Goal: Participate in discussion: Engage in conversation with other users on a specific topic

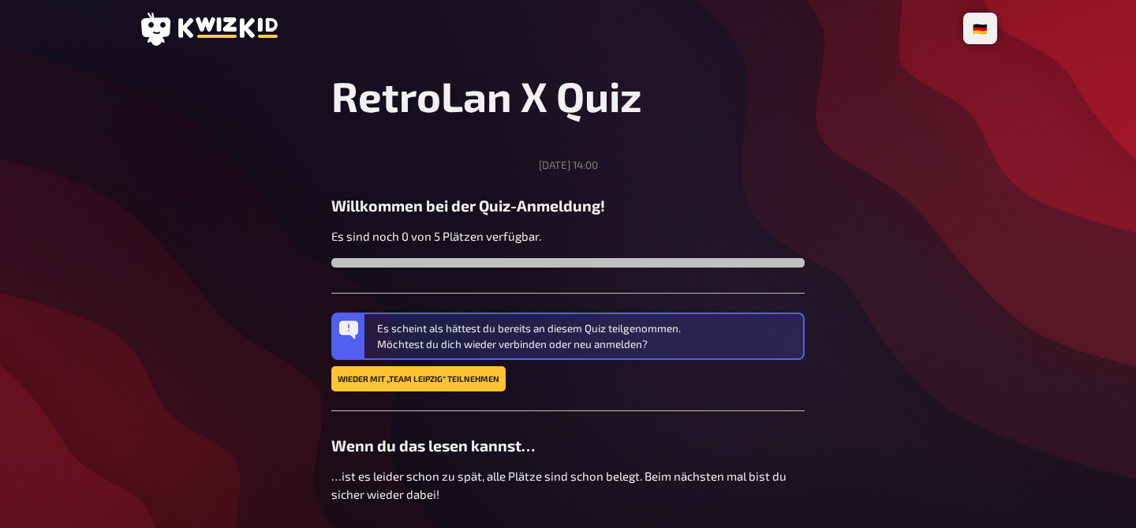
click at [150, 302] on main "RetroLan X Quiz [DATE] 14:00 Willkommen bei der Quiz-Anmeldung! Es sind noch 0 …" at bounding box center [568, 324] width 858 height 506
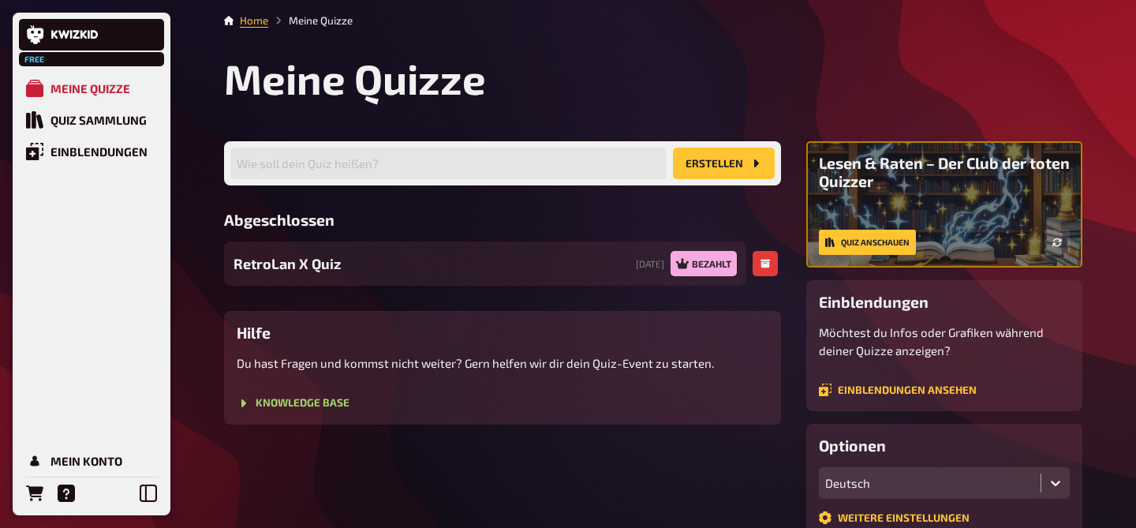
click at [301, 265] on span "RetroLan X Quiz" at bounding box center [287, 263] width 107 height 21
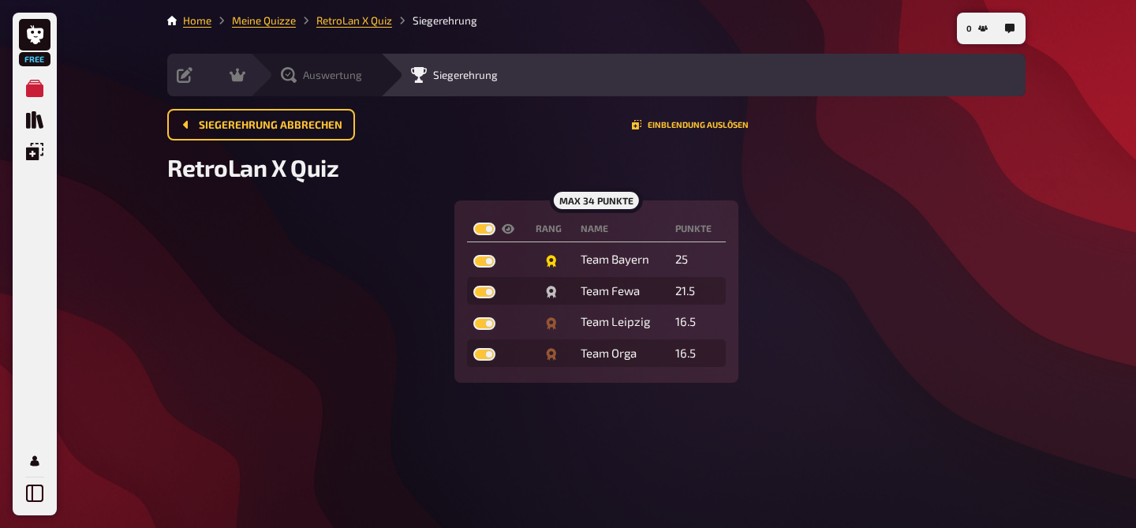
click at [317, 73] on span "Auswertung" at bounding box center [332, 75] width 59 height 13
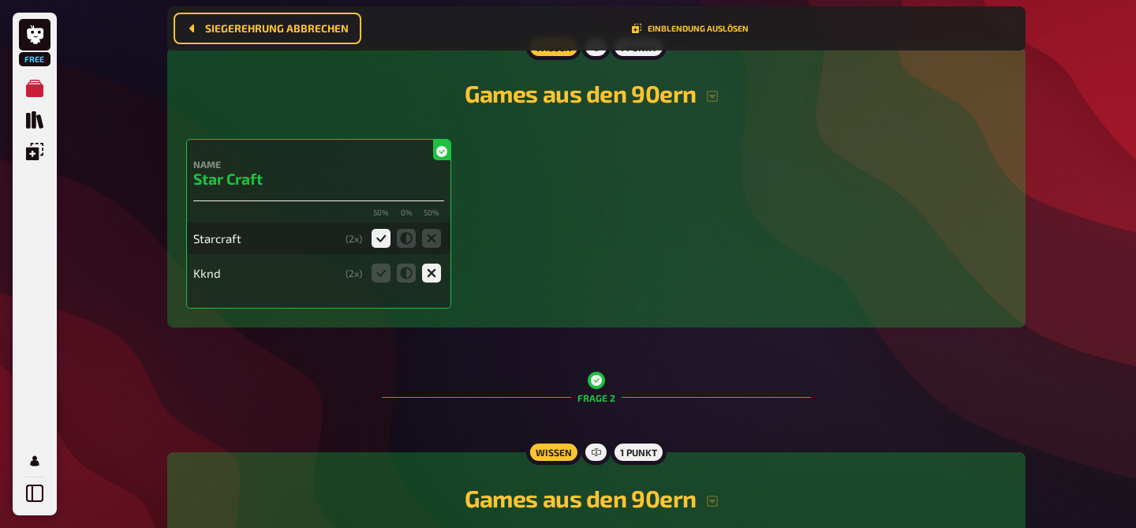
scroll to position [401, 0]
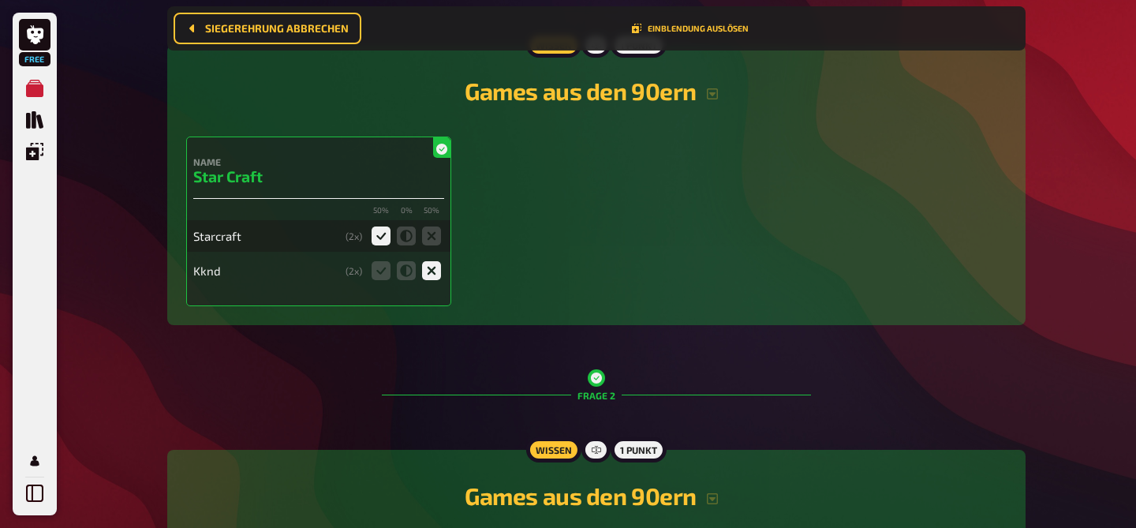
click at [358, 238] on div "( 2 x)" at bounding box center [354, 235] width 17 height 11
click at [627, 252] on div "Name Star Craft 50 % 0 % 50 % Starcraft ( 2 x) Kknd ( 2 x)" at bounding box center [596, 221] width 820 height 170
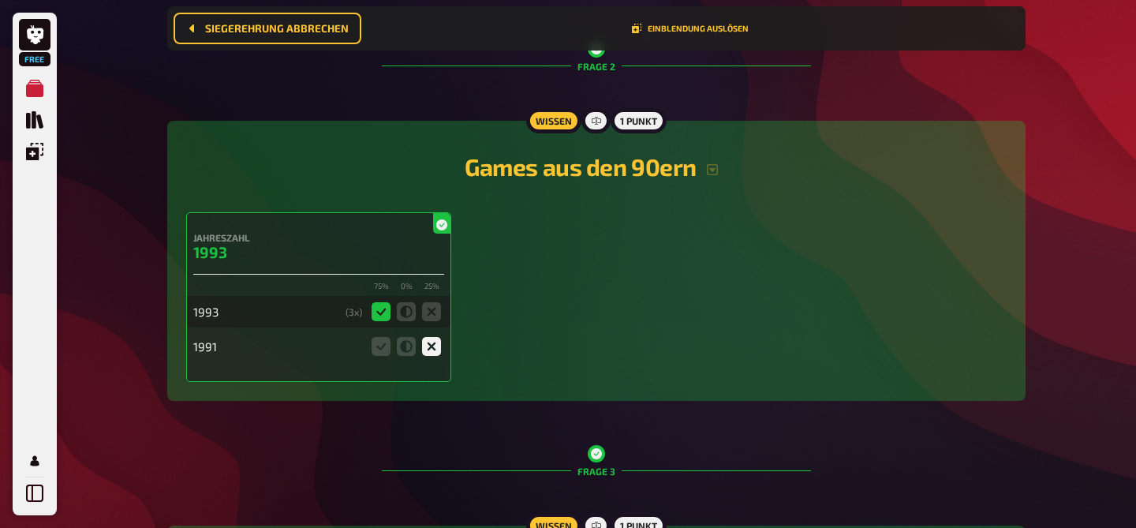
scroll to position [749, 0]
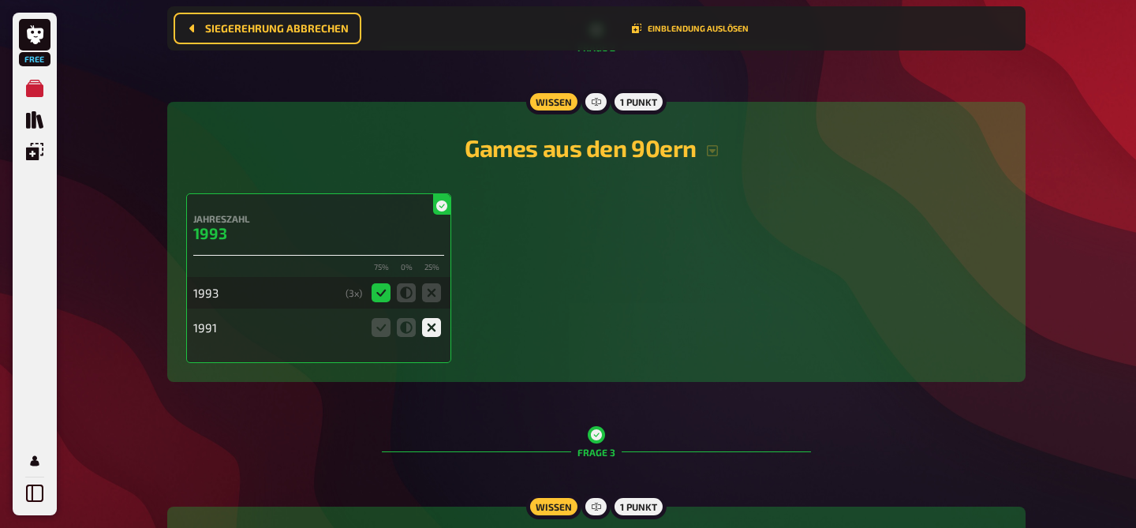
click at [443, 207] on icon at bounding box center [441, 205] width 11 height 11
click at [693, 312] on div "Jahreszahl 1993 75 % 0 % 25 % 1993 ( 3 x) 1991" at bounding box center [596, 278] width 820 height 170
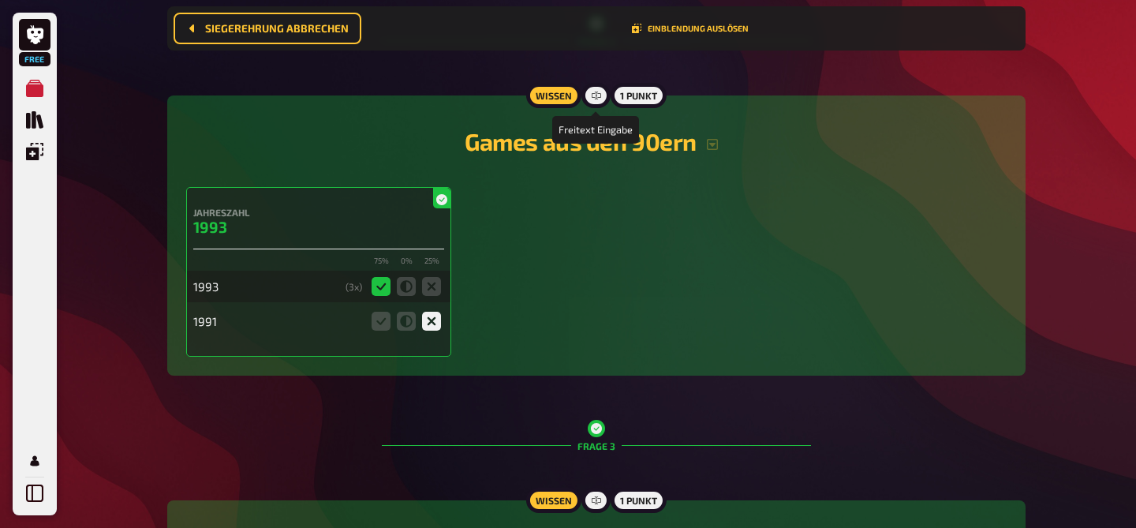
click at [596, 100] on icon at bounding box center [596, 95] width 9 height 9
click at [628, 94] on div "1 Punkt" at bounding box center [639, 95] width 56 height 25
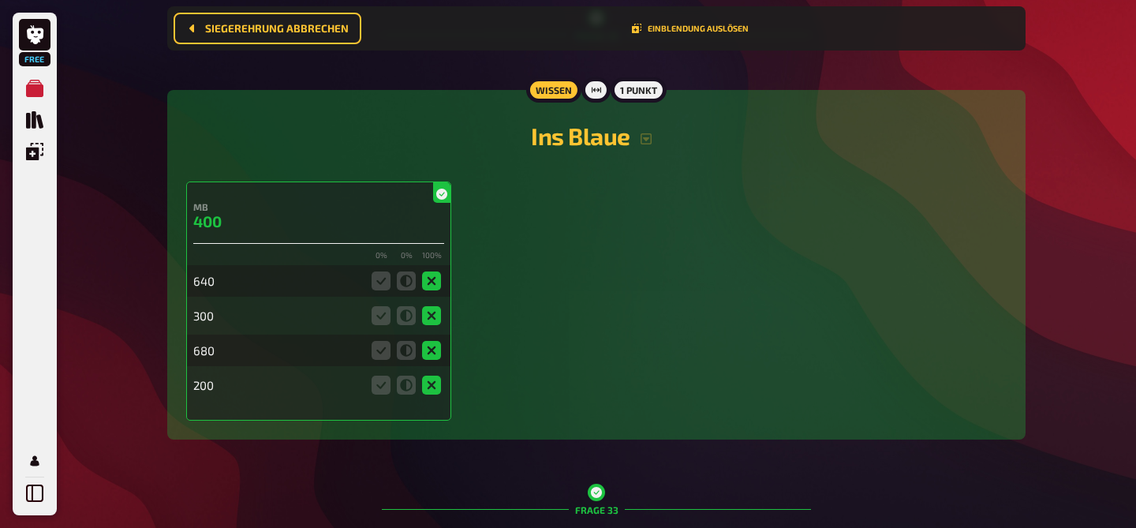
scroll to position [12869, 0]
click at [650, 146] on icon "button" at bounding box center [646, 139] width 13 height 13
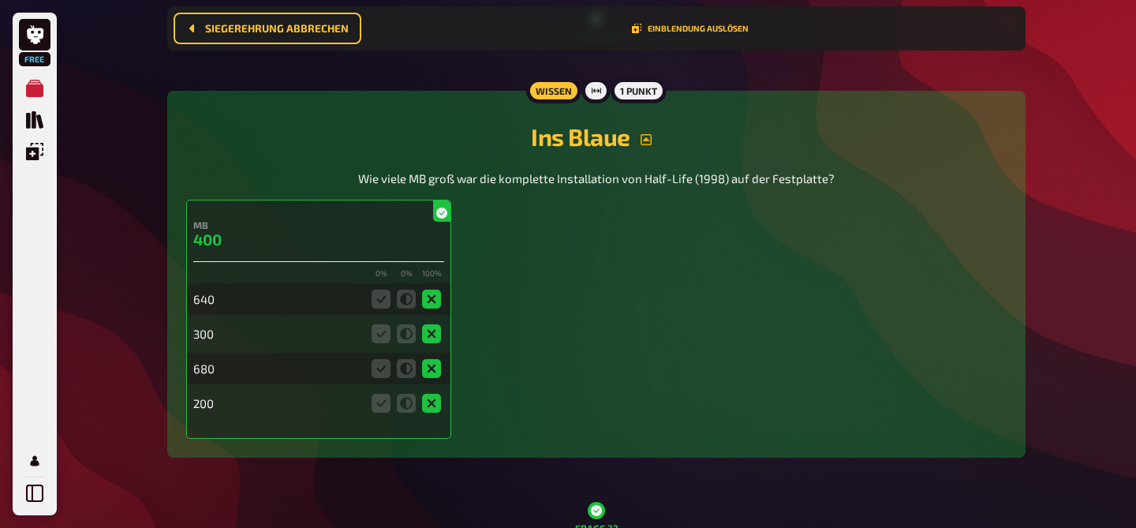
click at [650, 146] on icon "button" at bounding box center [646, 139] width 13 height 13
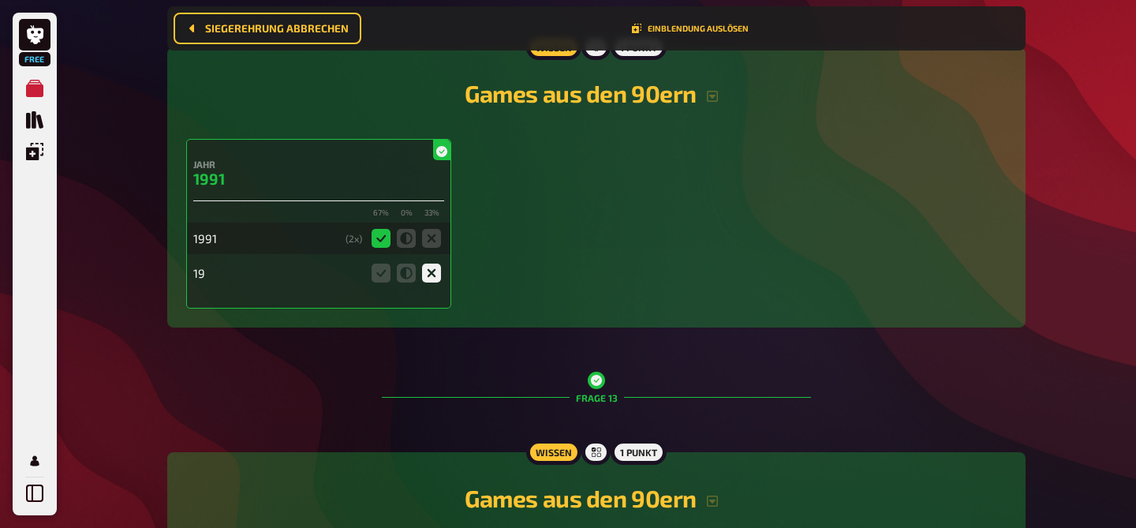
scroll to position [4744, 0]
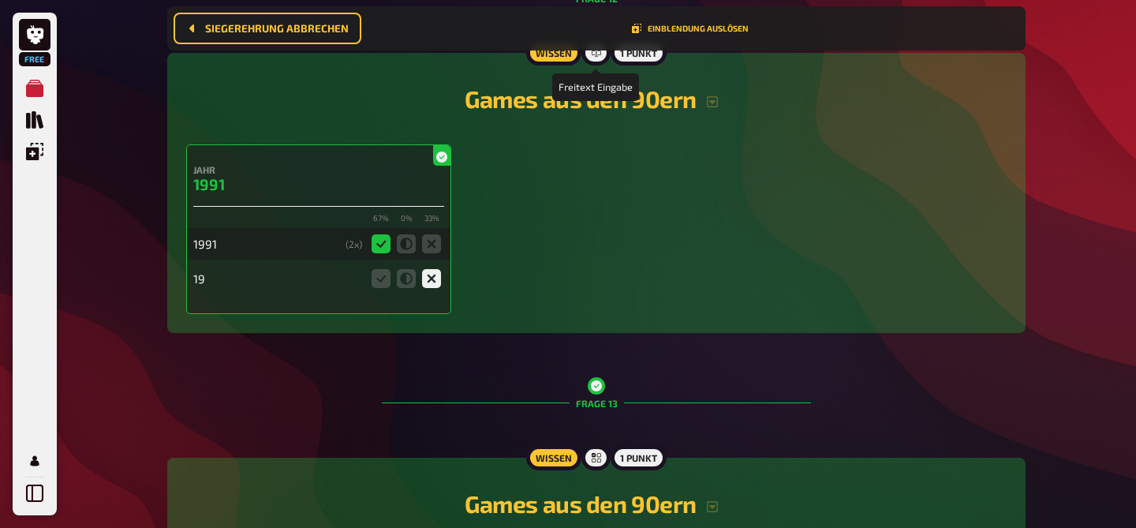
click at [599, 55] on icon at bounding box center [596, 52] width 9 height 5
click at [708, 107] on icon "button" at bounding box center [712, 101] width 11 height 11
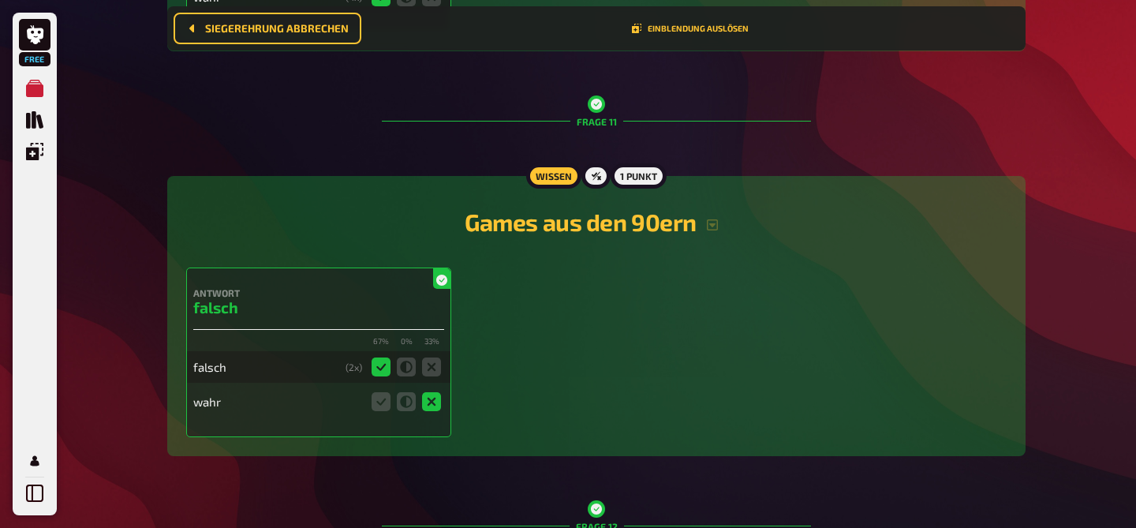
scroll to position [4213, 0]
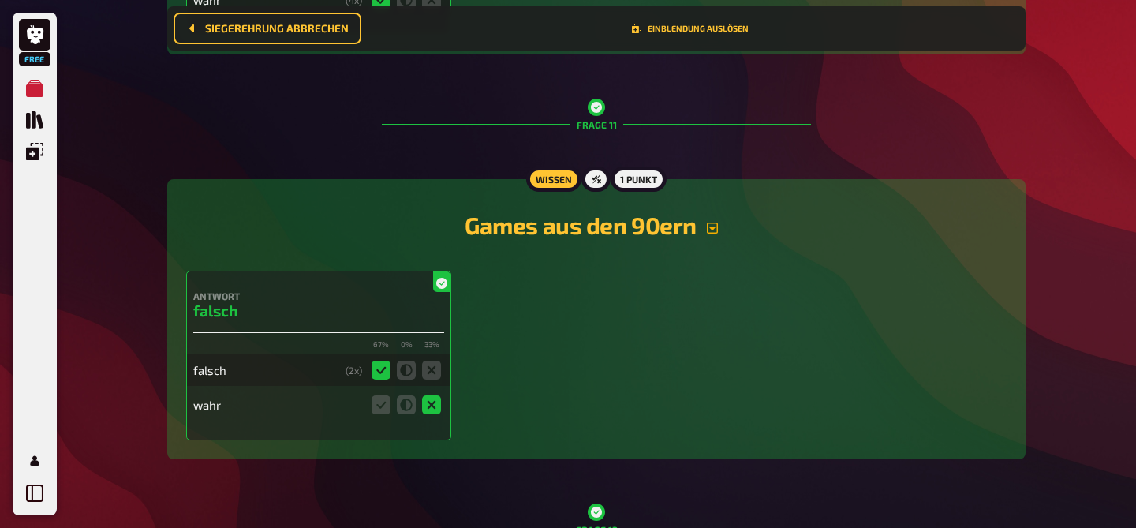
click at [712, 233] on icon "button" at bounding box center [712, 228] width 13 height 13
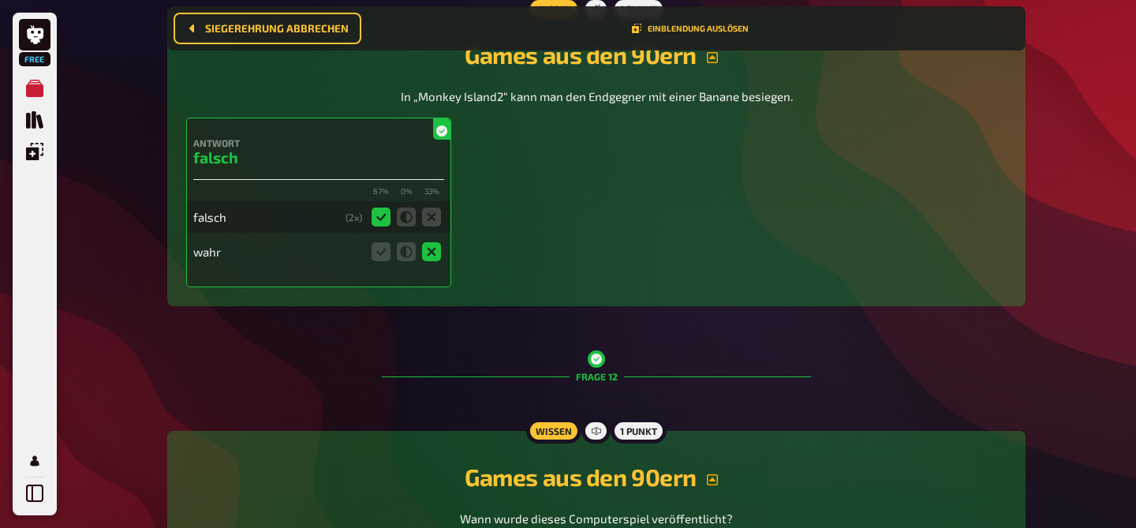
scroll to position [4740, 0]
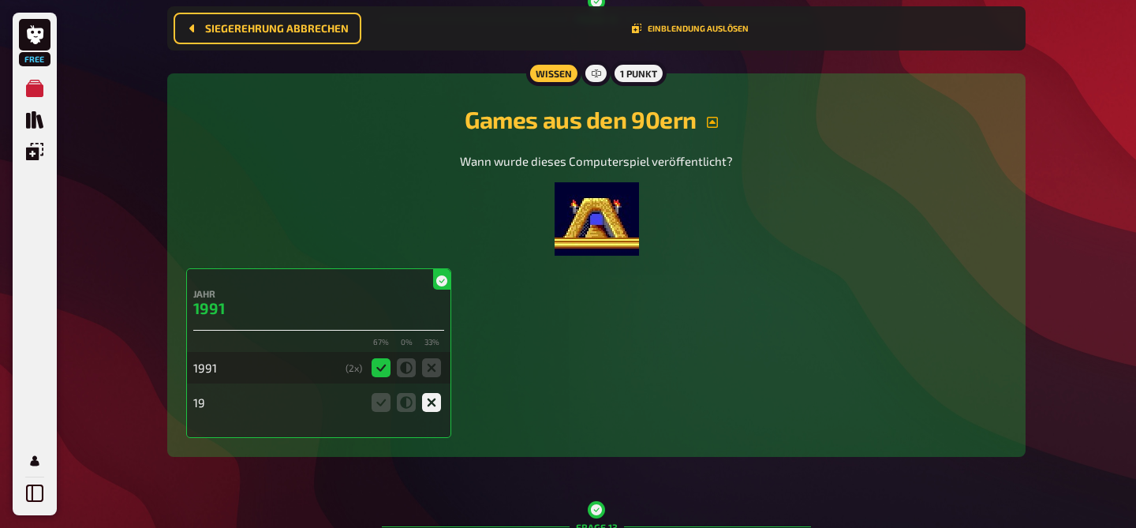
click at [616, 211] on img at bounding box center [597, 218] width 84 height 73
click at [722, 226] on figure at bounding box center [596, 218] width 273 height 73
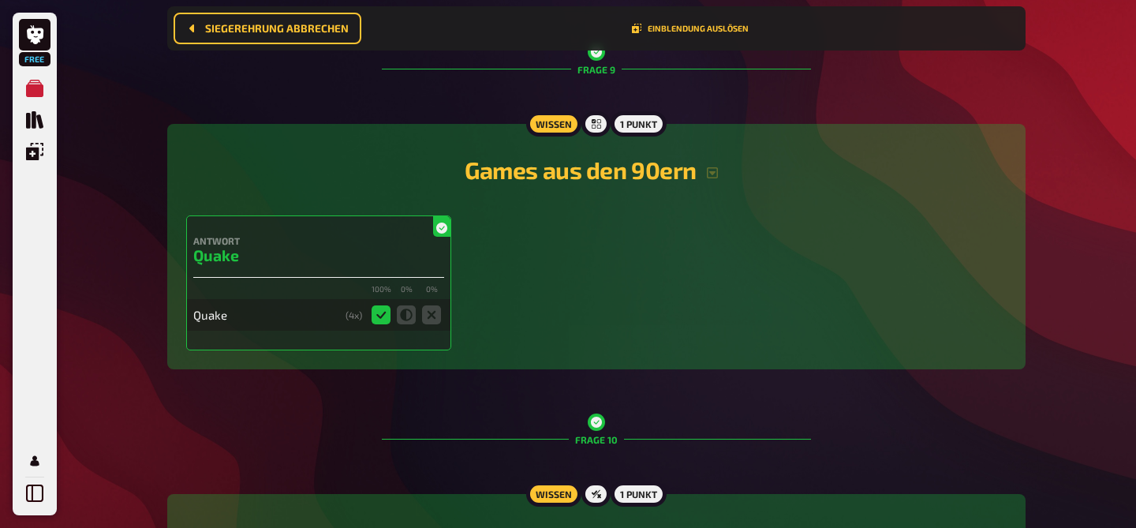
scroll to position [3406, 0]
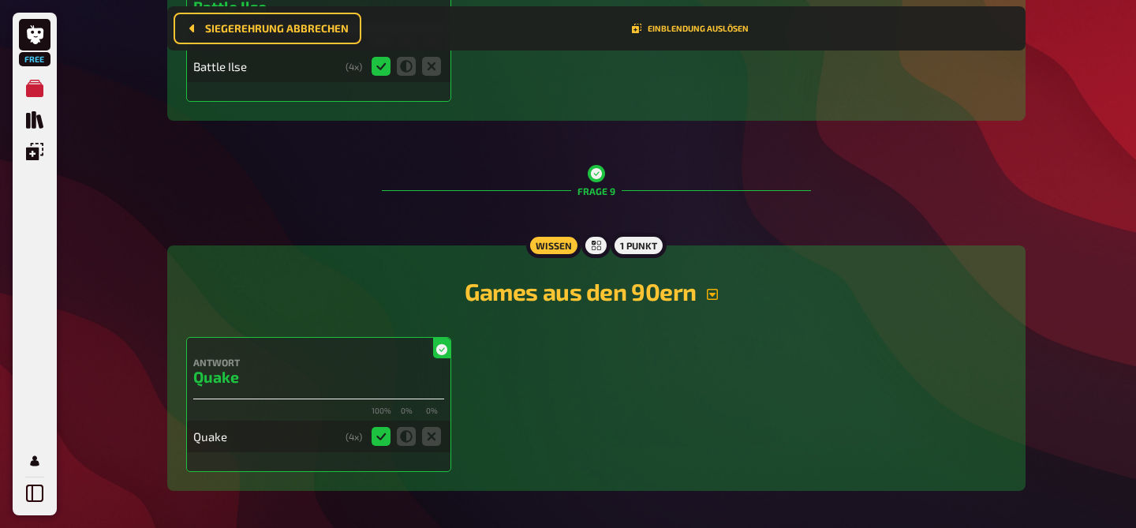
click at [713, 300] on icon "button" at bounding box center [712, 294] width 11 height 11
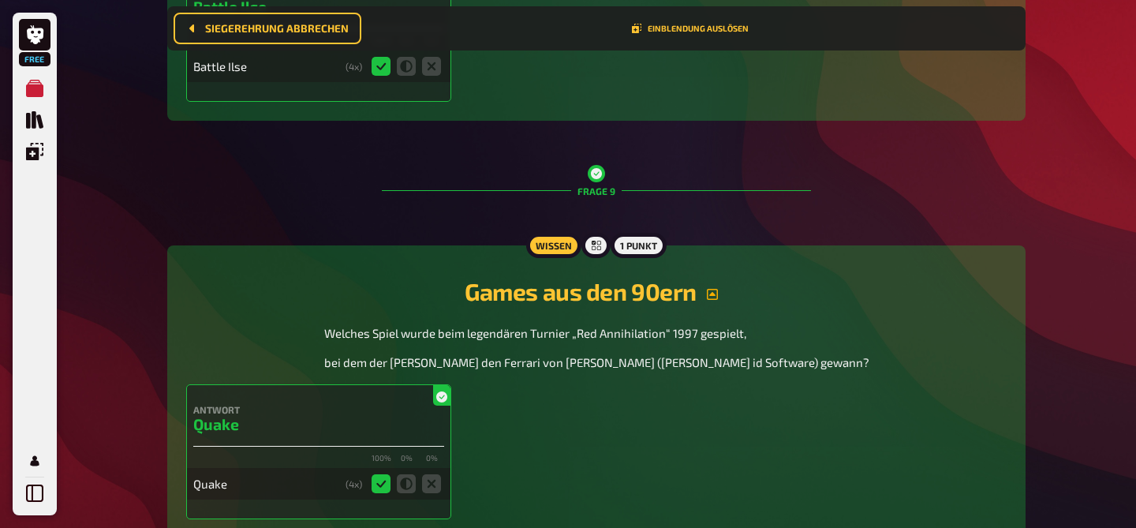
click at [641, 338] on span "Welches Spiel wurde beim legendären Turnier „Red Annihilation“ 1997 gespielt," at bounding box center [535, 333] width 422 height 14
drag, startPoint x: 641, startPoint y: 338, endPoint x: 710, endPoint y: 341, distance: 68.7
click at [710, 340] on span "Welches Spiel wurde beim legendären Turnier „Red Annihilation“ 1997 gespielt," at bounding box center [535, 333] width 422 height 14
click at [709, 340] on span "Welches Spiel wurde beim legendären Turnier „Red Annihilation“ 1997 gespielt," at bounding box center [535, 333] width 422 height 14
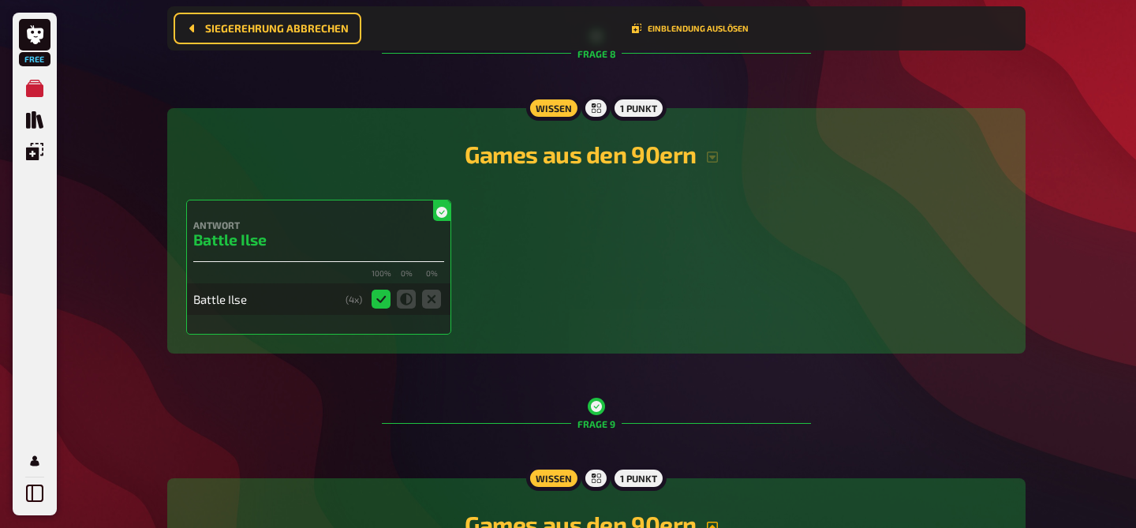
scroll to position [3171, 0]
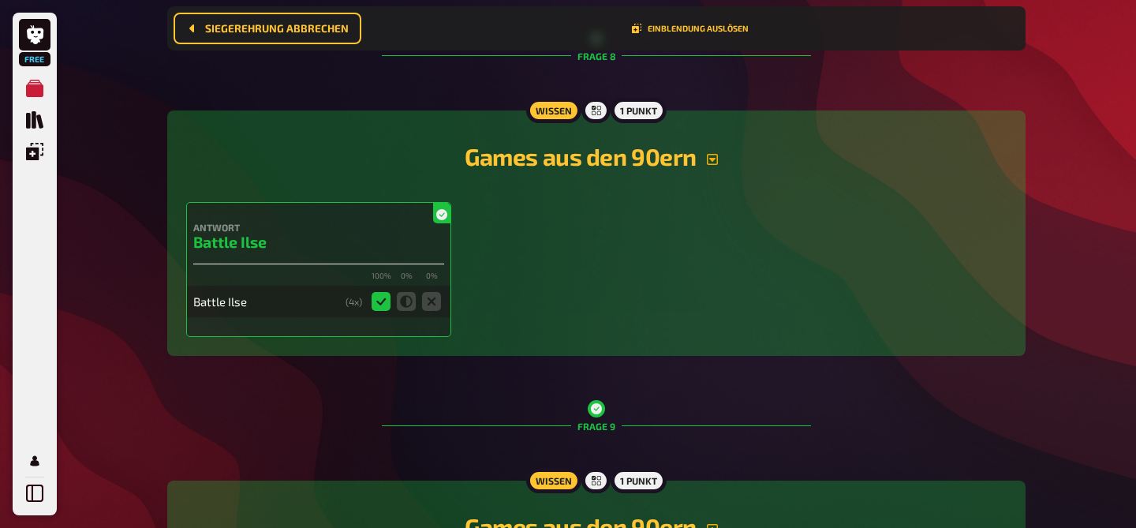
click at [719, 163] on button "button" at bounding box center [713, 159] width 32 height 13
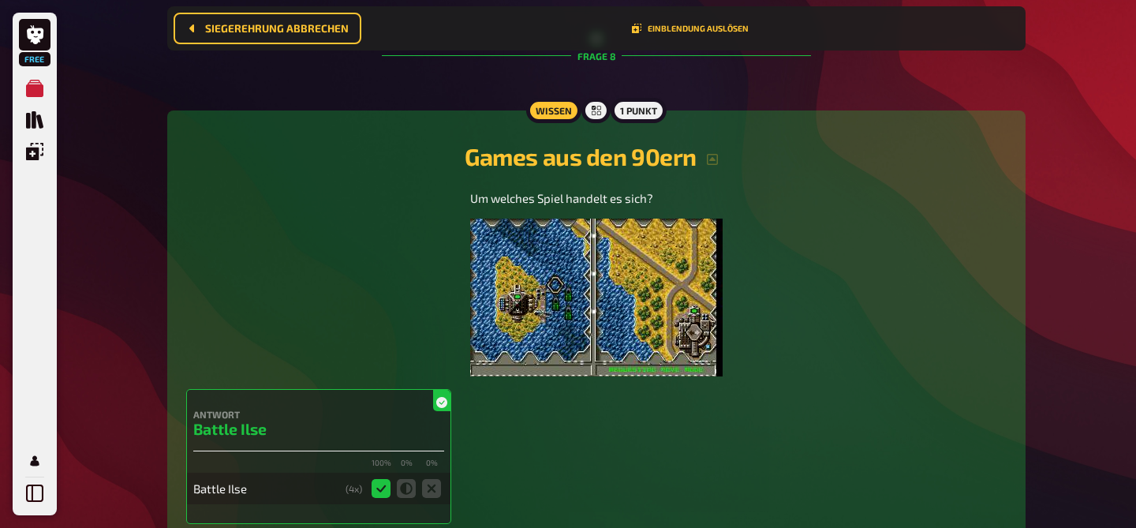
click at [570, 278] on img at bounding box center [596, 298] width 252 height 158
click at [813, 267] on div "Um welches Spiel handelt es sich?" at bounding box center [596, 283] width 820 height 188
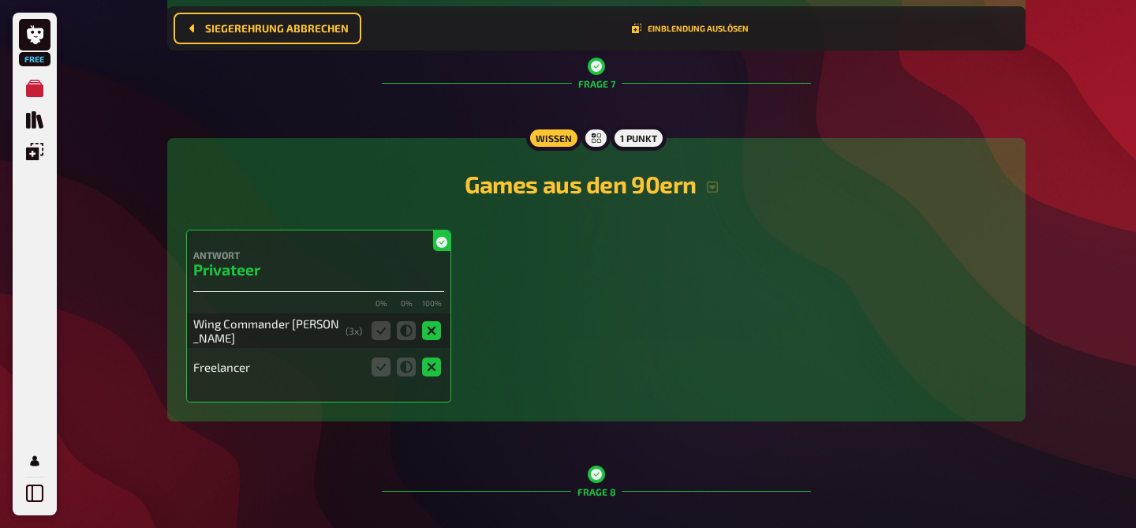
scroll to position [2734, 0]
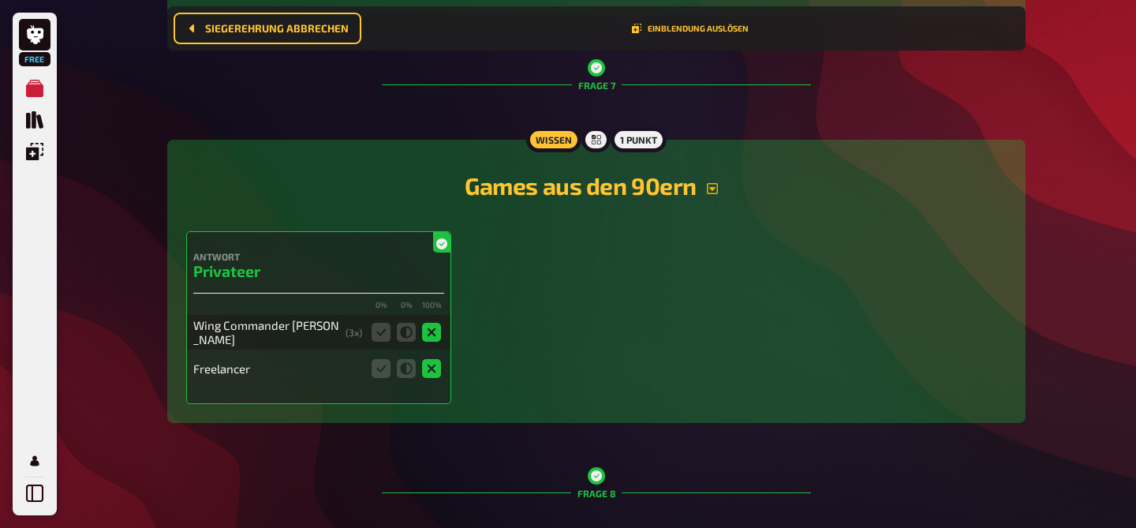
click at [719, 195] on button "button" at bounding box center [713, 188] width 32 height 13
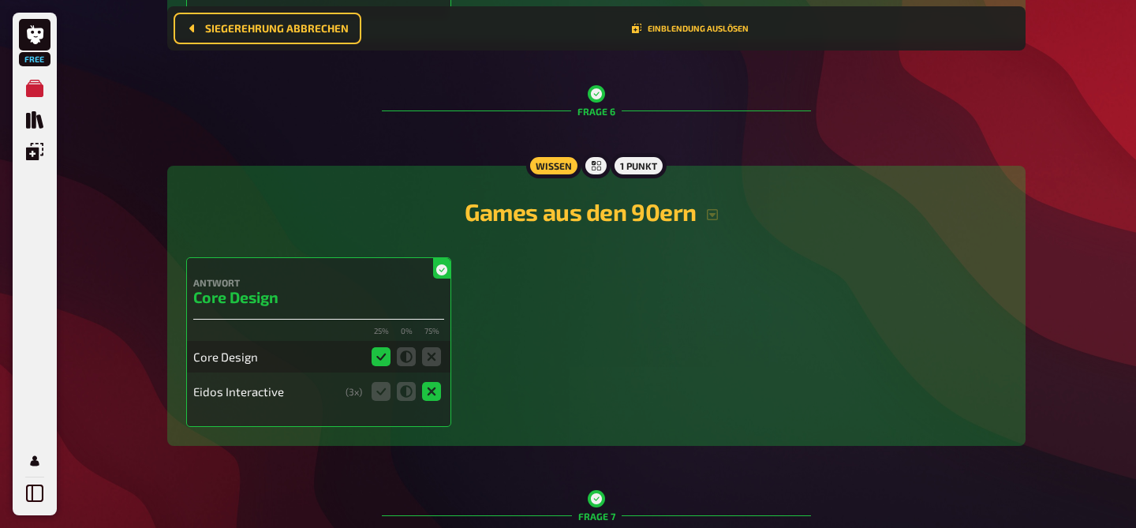
scroll to position [2289, 0]
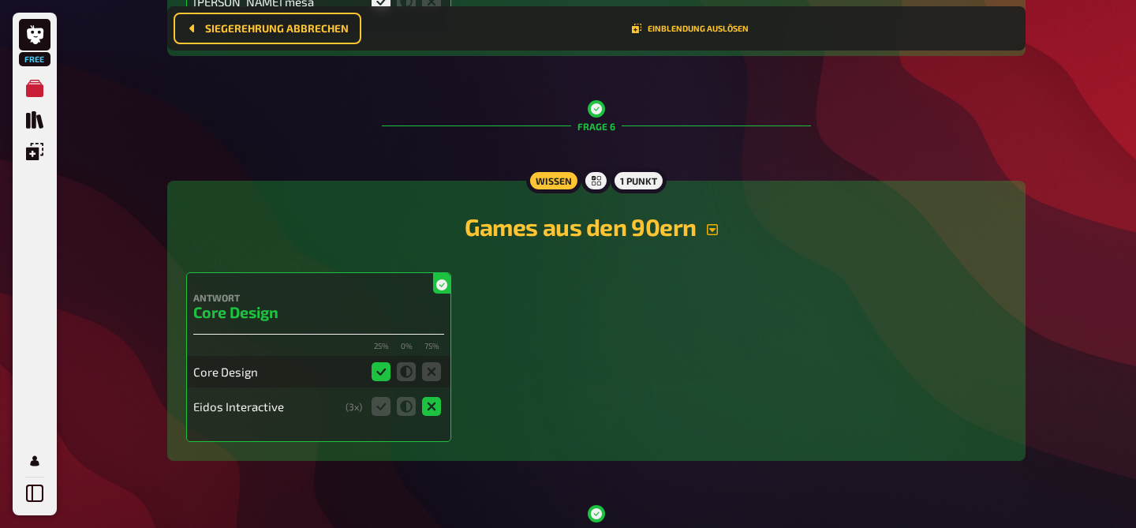
click at [717, 235] on icon "button" at bounding box center [712, 229] width 11 height 11
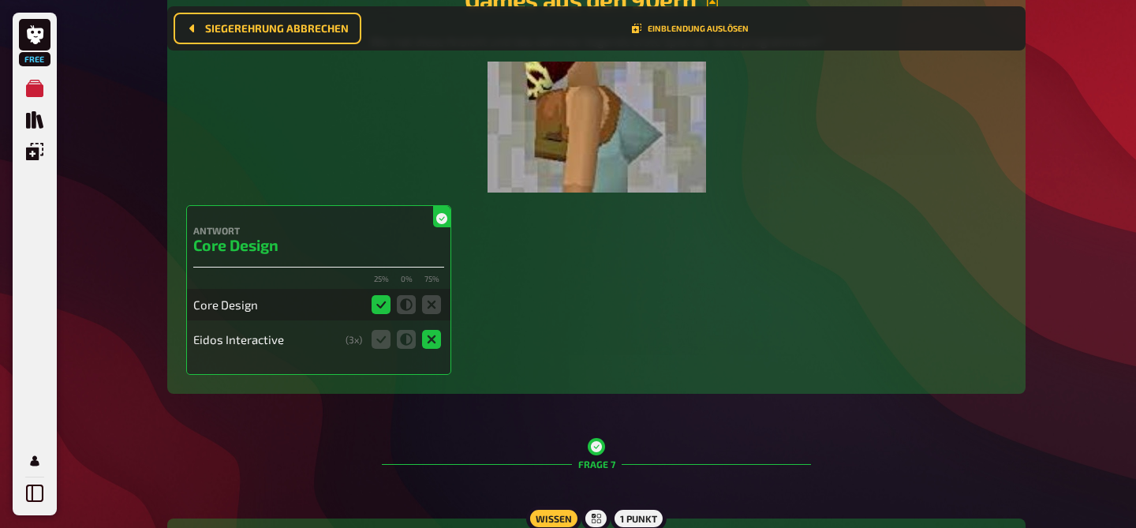
scroll to position [2502, 0]
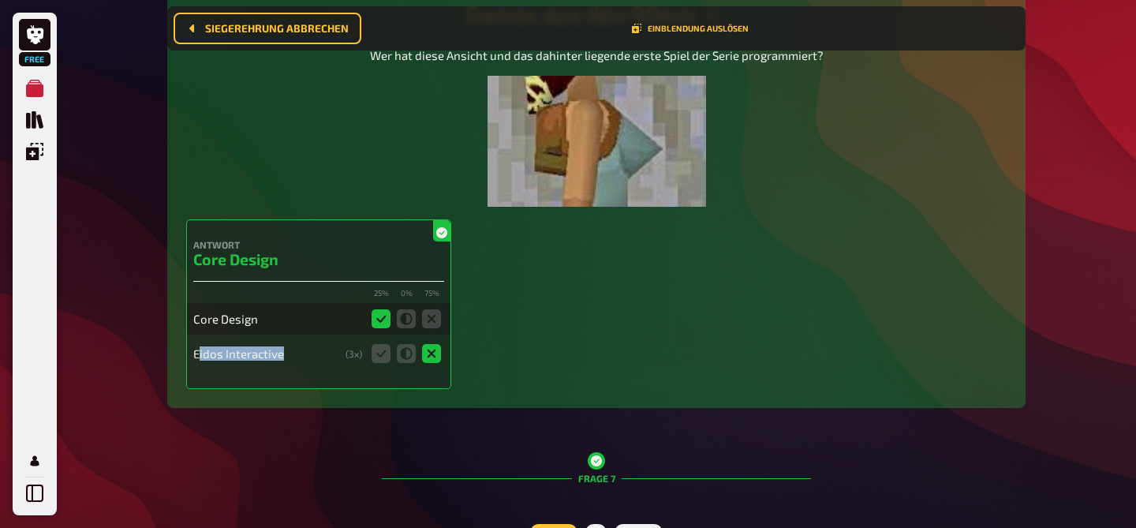
drag, startPoint x: 200, startPoint y: 362, endPoint x: 296, endPoint y: 362, distance: 95.5
click at [296, 361] on div "Eidos Interactive" at bounding box center [266, 353] width 146 height 14
drag, startPoint x: 212, startPoint y: 375, endPoint x: 291, endPoint y: 372, distance: 78.9
click at [291, 369] on div "Eidos Interactive ( 3 x)" at bounding box center [318, 354] width 251 height 32
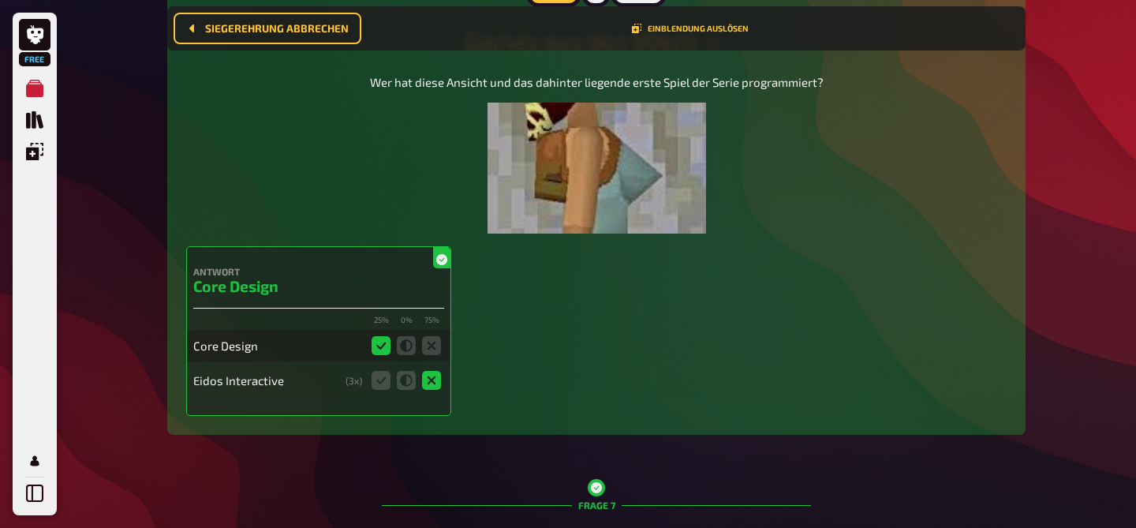
scroll to position [2473, 0]
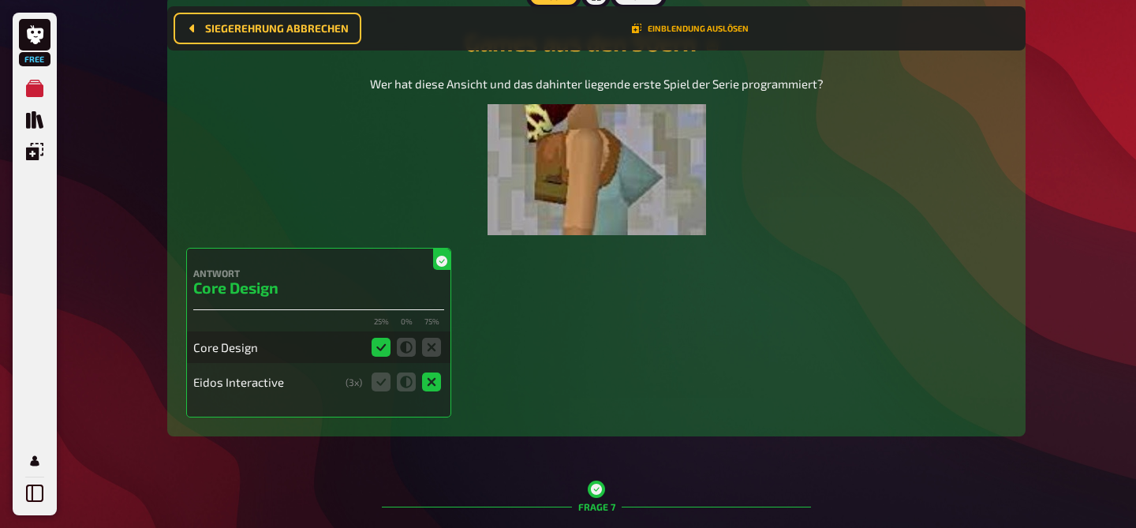
click at [701, 31] on button "Einblendung auslösen" at bounding box center [690, 28] width 117 height 9
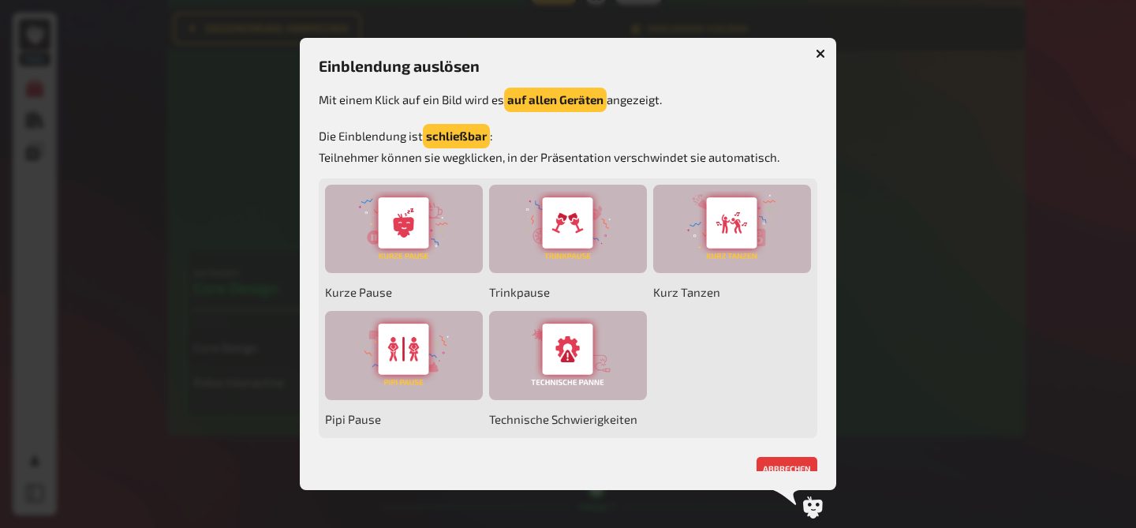
click at [819, 50] on icon "button" at bounding box center [820, 53] width 9 height 9
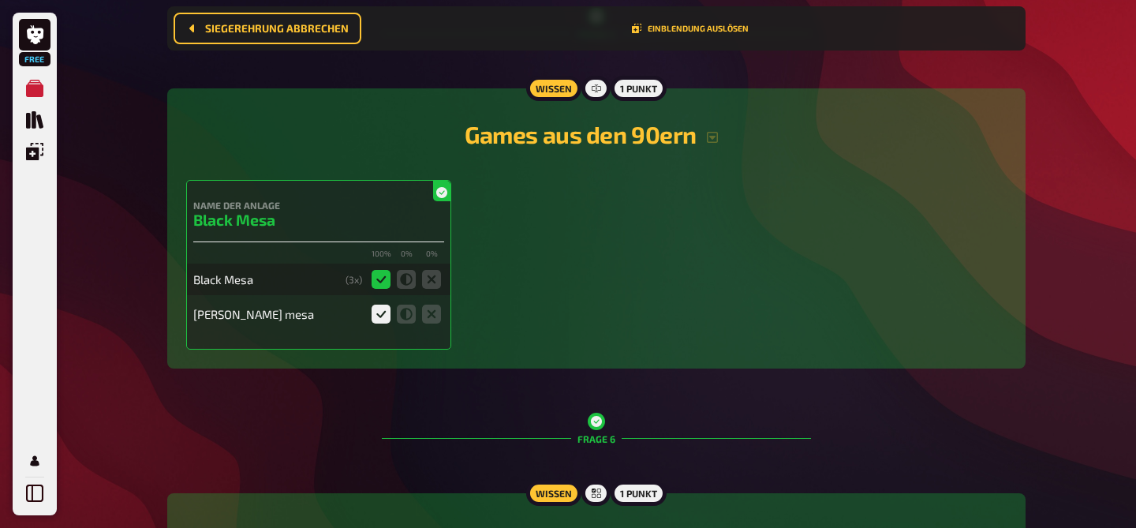
scroll to position [1975, 0]
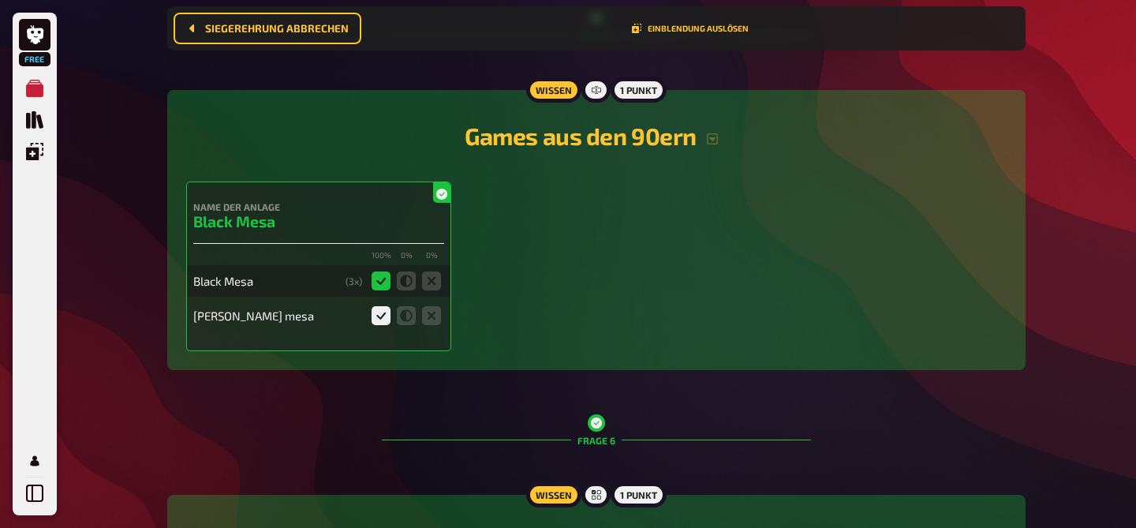
click at [381, 318] on icon at bounding box center [381, 315] width 19 height 19
drag, startPoint x: 704, startPoint y: 244, endPoint x: 379, endPoint y: 325, distance: 335.8
click at [379, 325] on div "Name der Anlage Black Mesa 100 % 0 % 0 % Black Mesa ( 3 x) [PERSON_NAME] mesa" at bounding box center [596, 266] width 820 height 170
click at [567, 270] on div "Name der Anlage Black Mesa 100 % 0 % 0 % Black Mesa ( 3 x) [PERSON_NAME] mesa" at bounding box center [596, 266] width 820 height 170
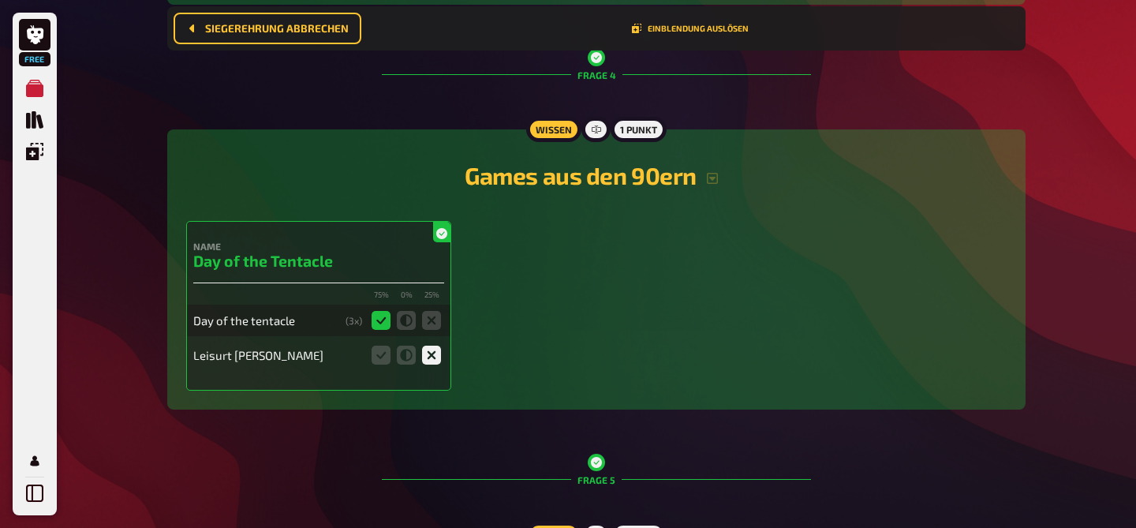
scroll to position [1535, 0]
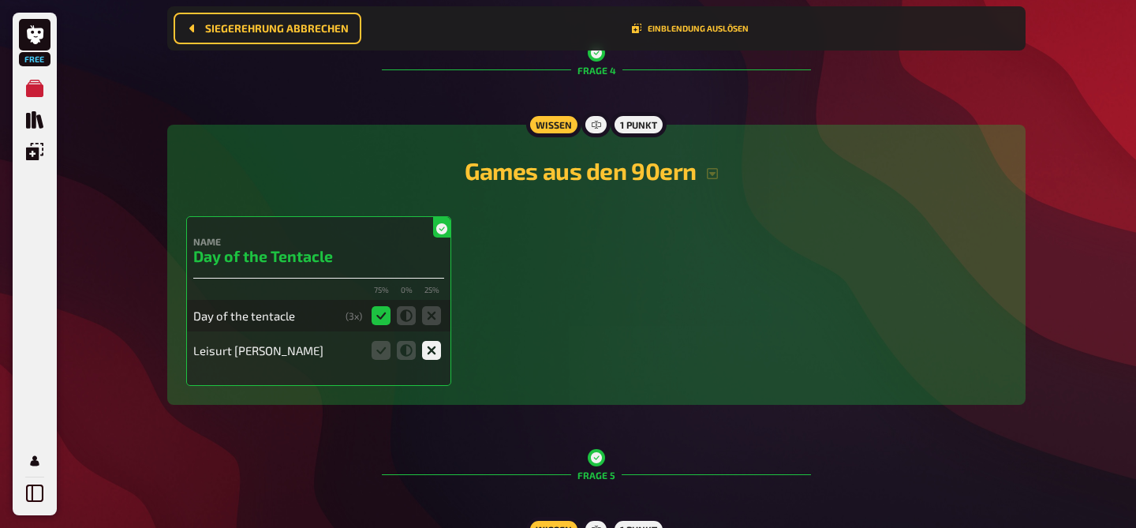
click at [207, 366] on div "Leisurt [PERSON_NAME]" at bounding box center [318, 350] width 251 height 32
drag, startPoint x: 207, startPoint y: 366, endPoint x: 245, endPoint y: 365, distance: 37.9
click at [245, 365] on div "Leisurt [PERSON_NAME]" at bounding box center [318, 350] width 251 height 32
click at [613, 327] on div "Name Day of the Tentacle 75 % 0 % 25 % Day of the tentacle ( 3 x) [PERSON_NAME]…" at bounding box center [596, 301] width 820 height 170
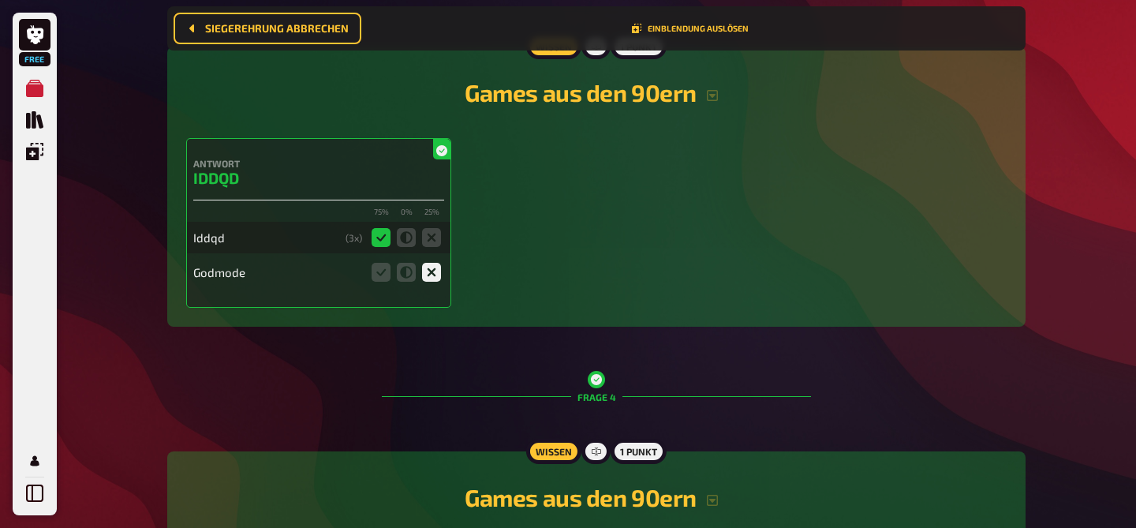
scroll to position [1199, 0]
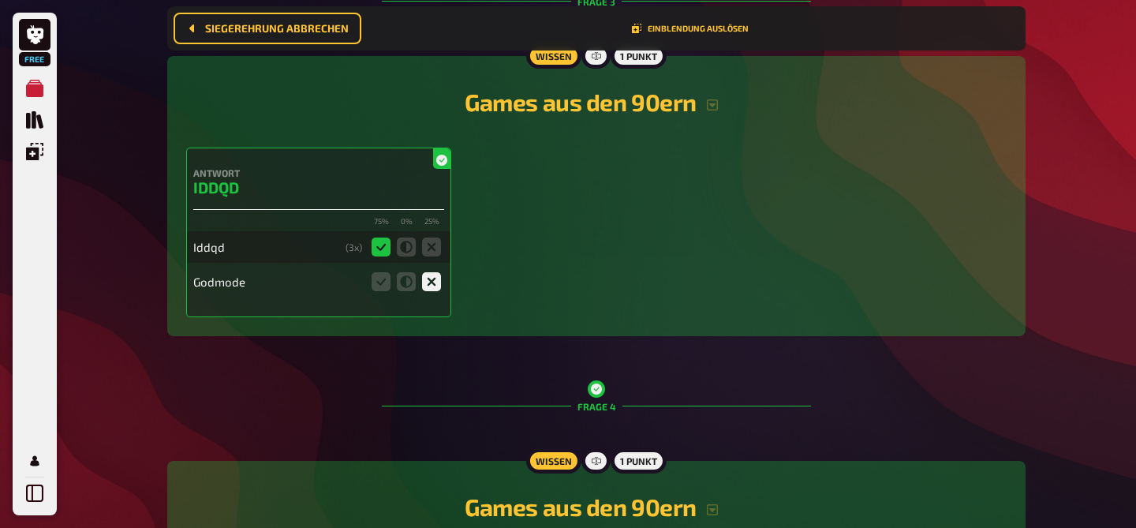
click at [215, 252] on div "Iddqd" at bounding box center [266, 247] width 146 height 14
click at [708, 110] on icon "button" at bounding box center [712, 104] width 11 height 11
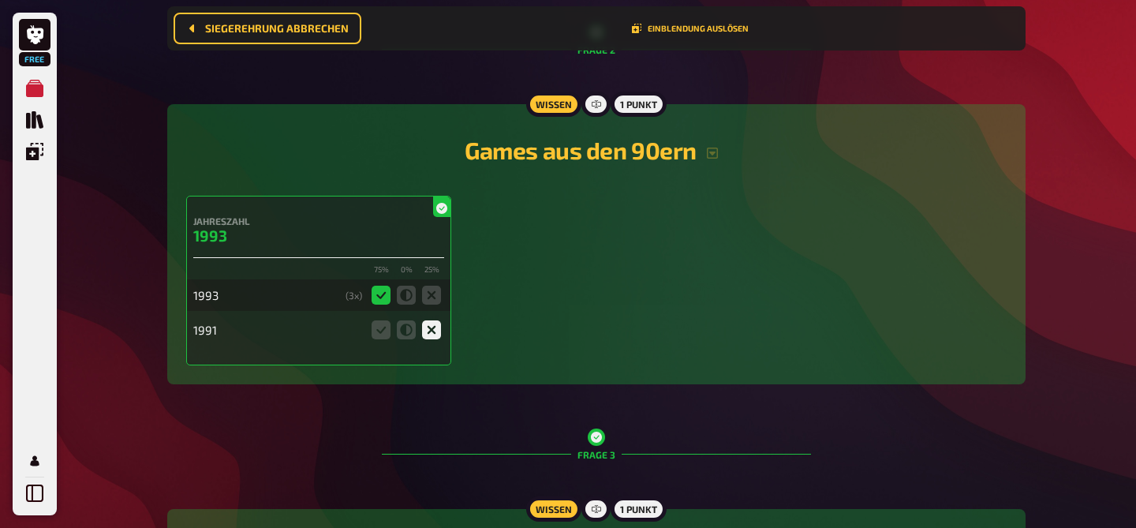
scroll to position [746, 0]
click at [716, 156] on icon "button" at bounding box center [712, 154] width 13 height 13
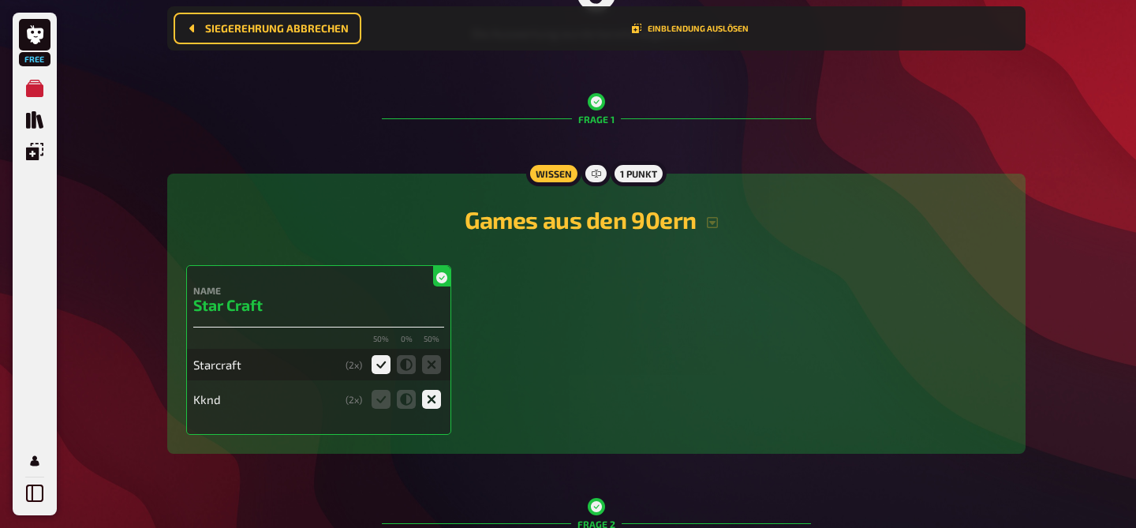
scroll to position [270, 0]
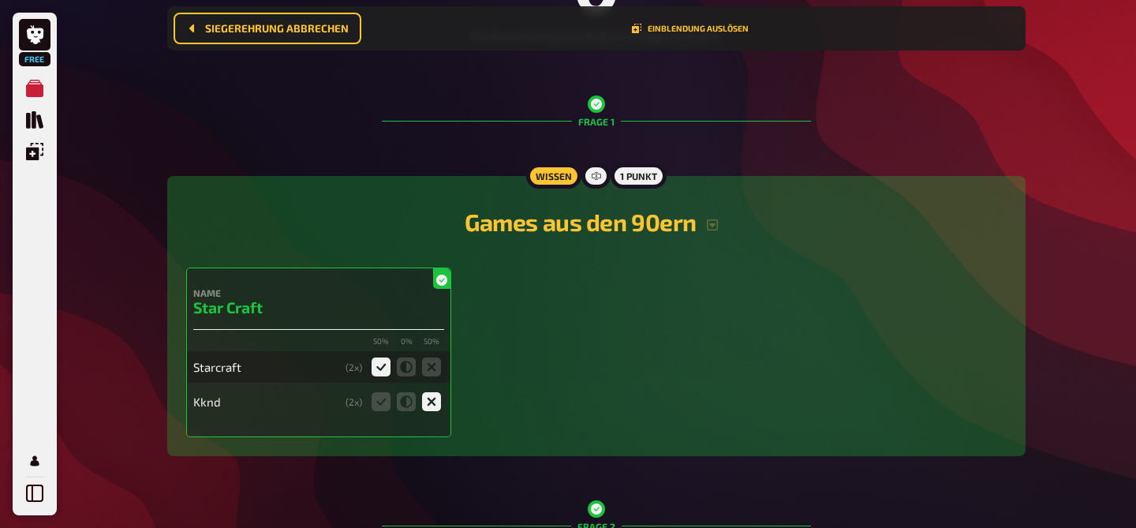
click at [712, 232] on h2 "Games aus den 90ern" at bounding box center [596, 221] width 820 height 28
click at [712, 226] on icon "button" at bounding box center [712, 224] width 11 height 11
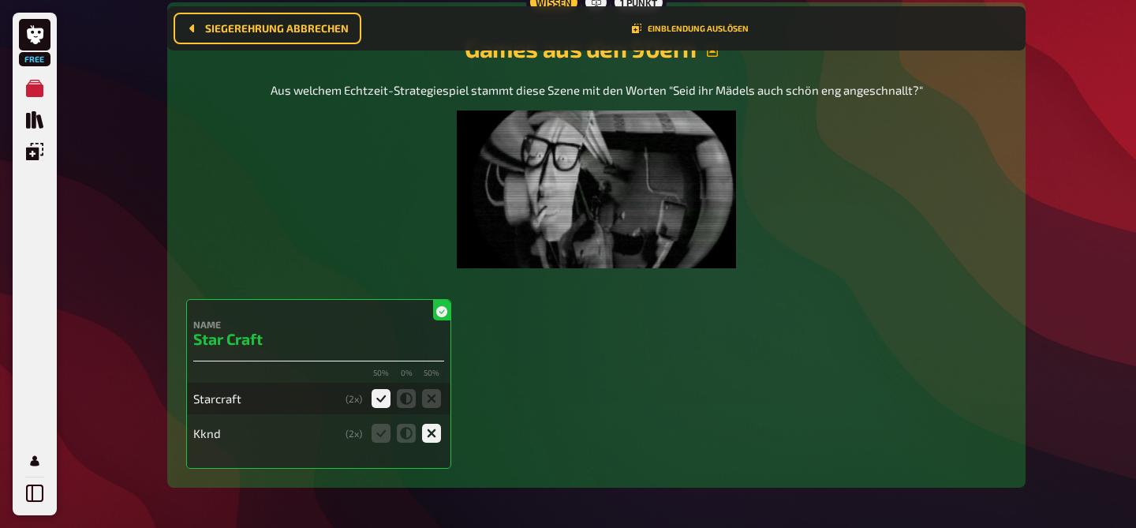
scroll to position [447, 0]
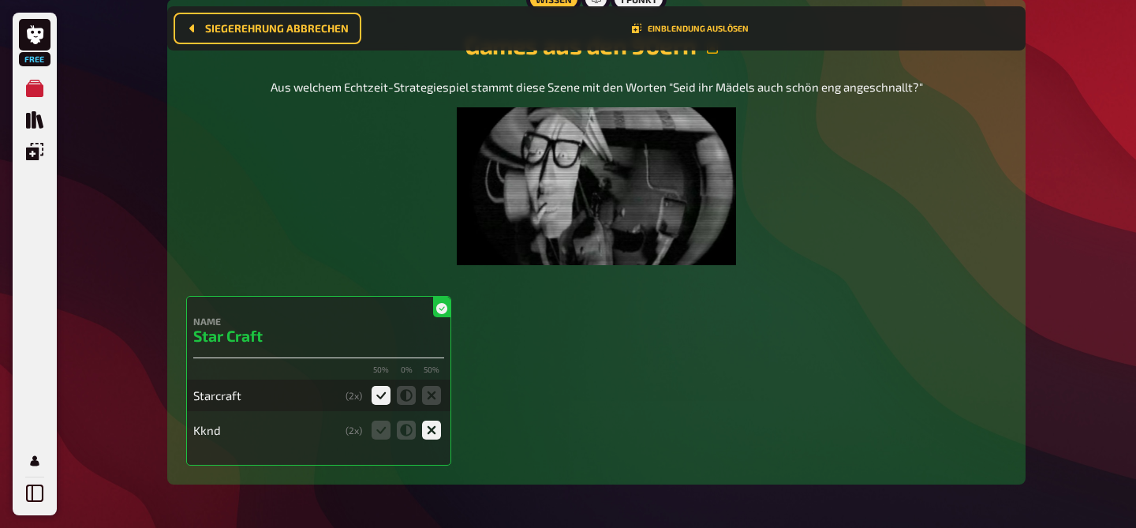
click at [199, 429] on div "Kknd" at bounding box center [266, 430] width 146 height 14
click at [199, 426] on div "Kknd" at bounding box center [266, 430] width 146 height 14
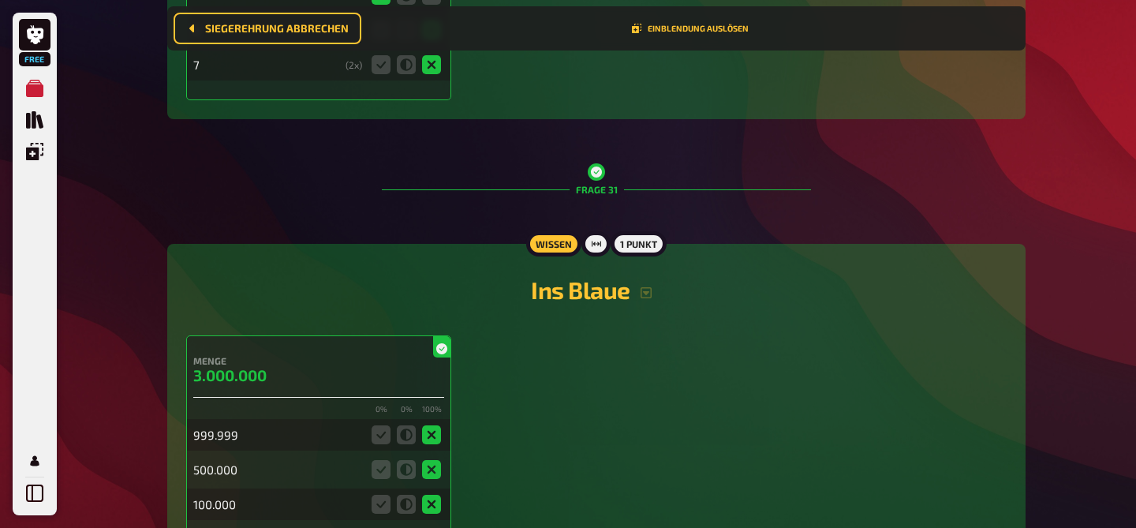
scroll to position [13362, 0]
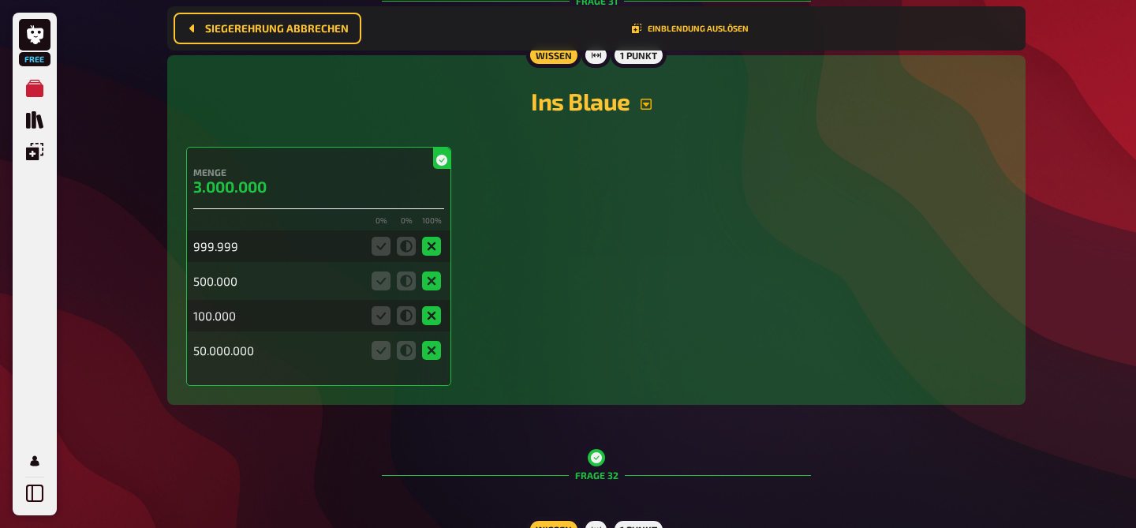
click at [645, 110] on icon "button" at bounding box center [646, 104] width 13 height 13
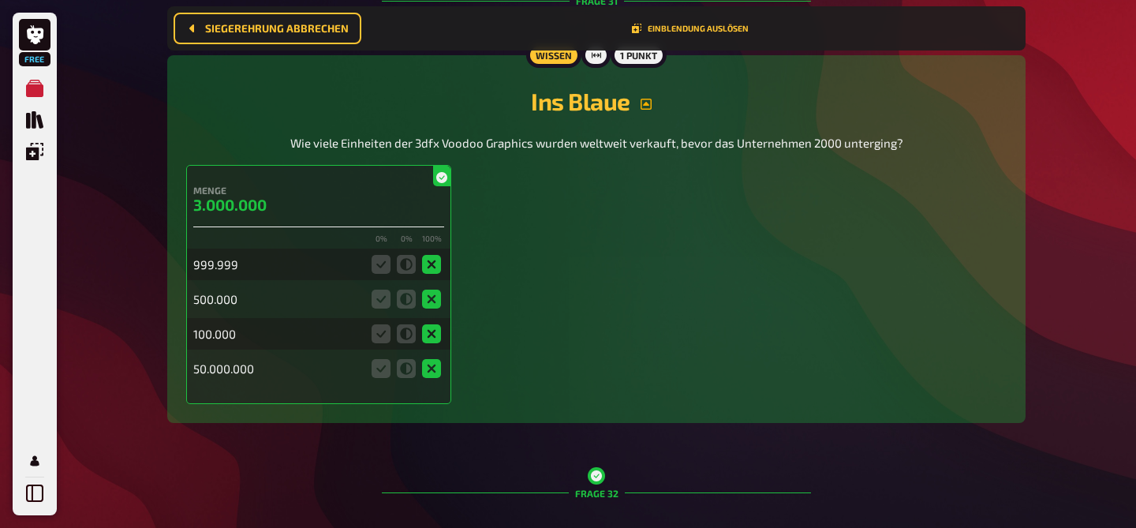
click at [366, 316] on div "0 % 0 % 100 % 999.999 500.000 100.000 50.000.000" at bounding box center [318, 309] width 251 height 151
click at [386, 277] on fieldset at bounding box center [406, 264] width 76 height 25
click at [389, 274] on icon at bounding box center [381, 264] width 19 height 19
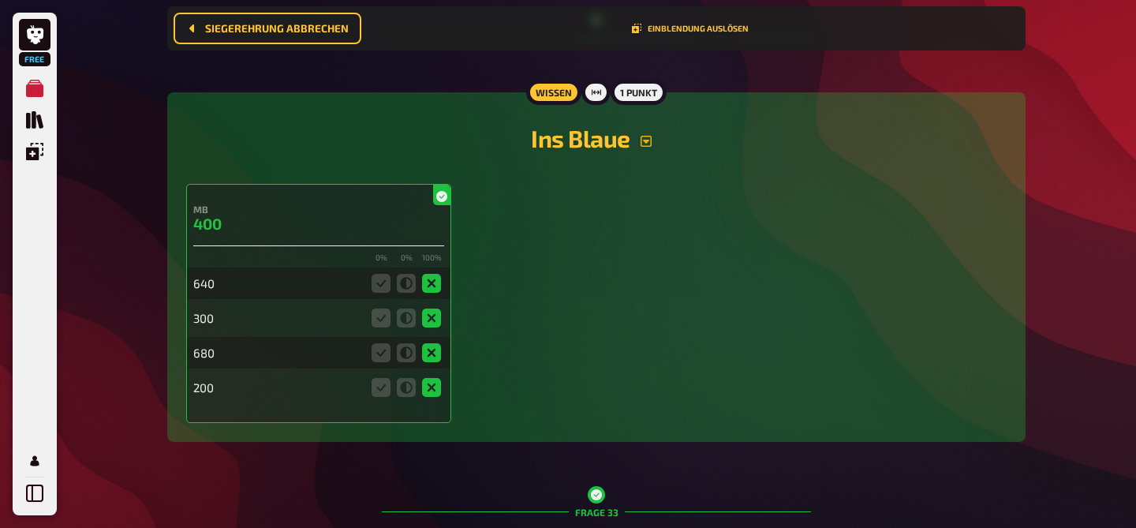
scroll to position [13841, 0]
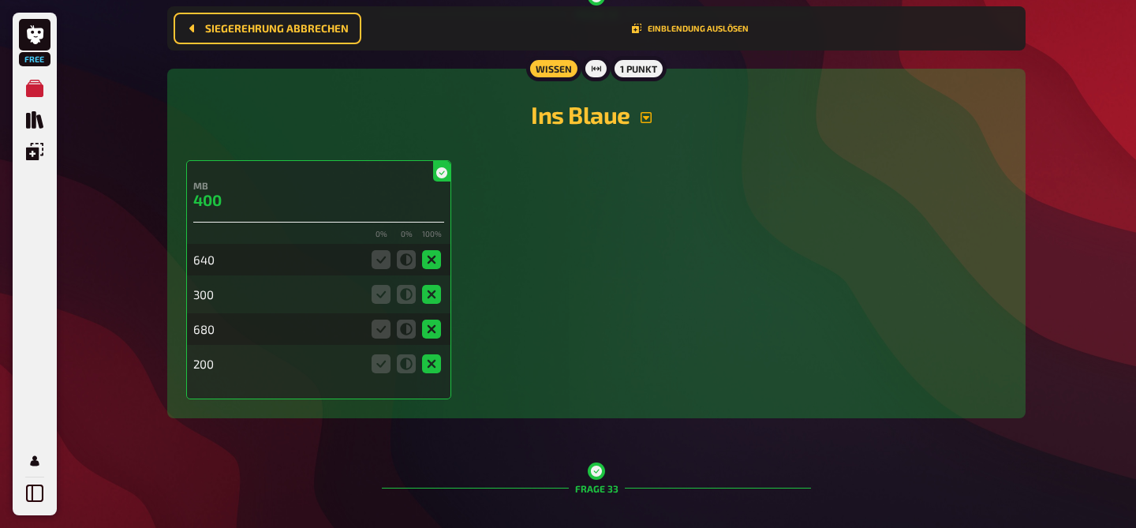
click at [646, 123] on icon "button" at bounding box center [646, 117] width 11 height 11
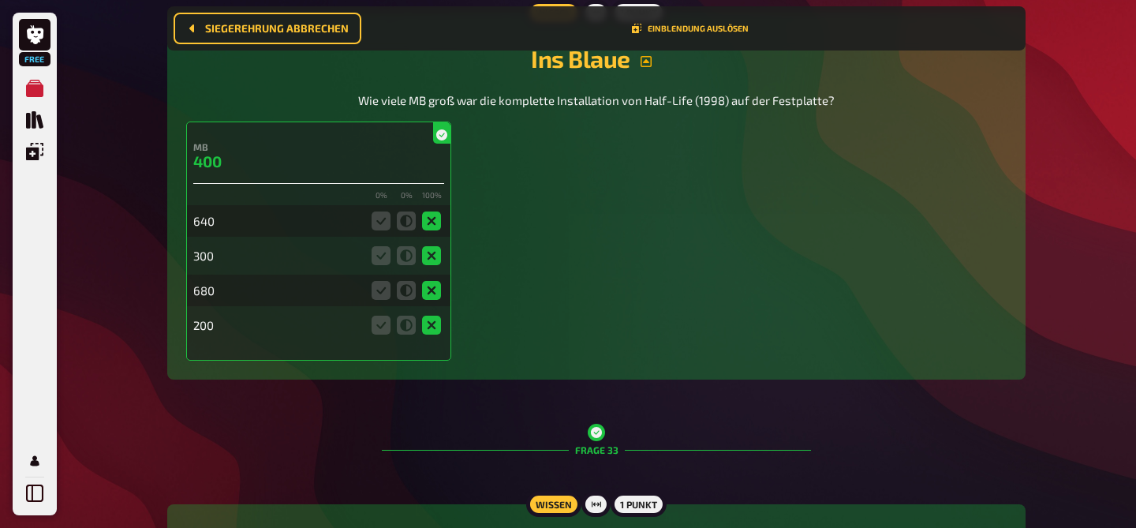
scroll to position [13894, 0]
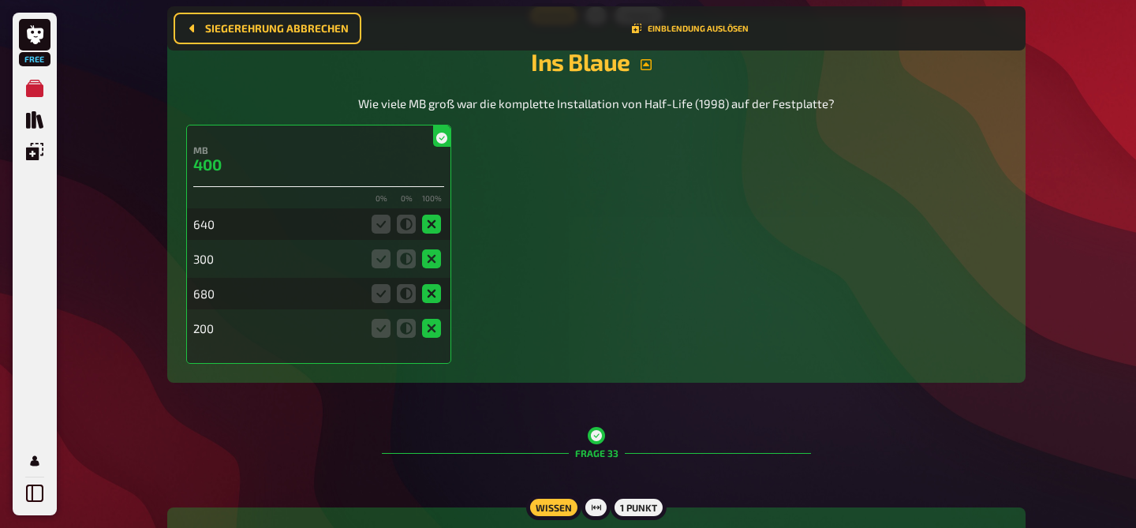
click at [404, 234] on icon at bounding box center [406, 224] width 19 height 19
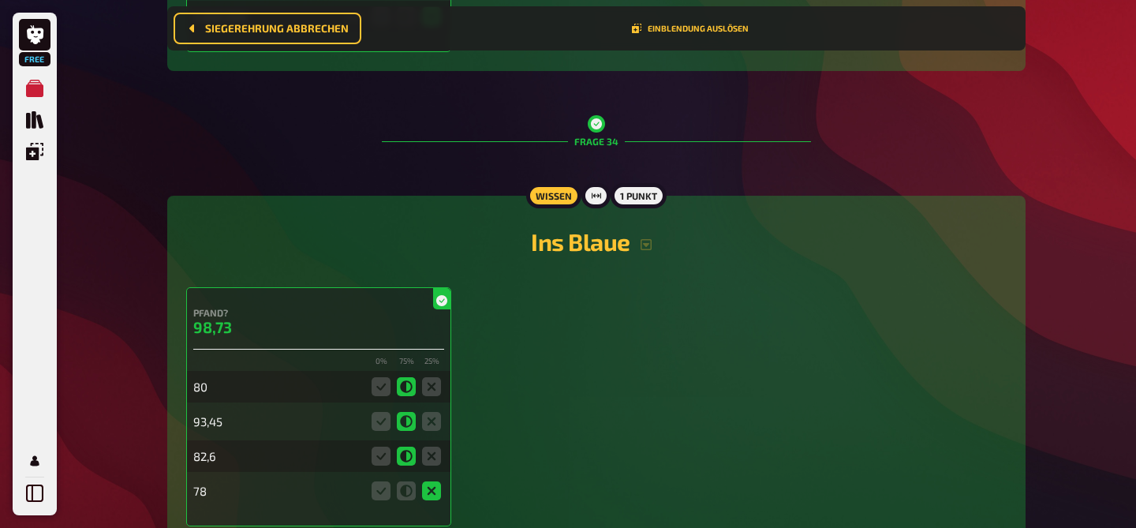
scroll to position [14800, 0]
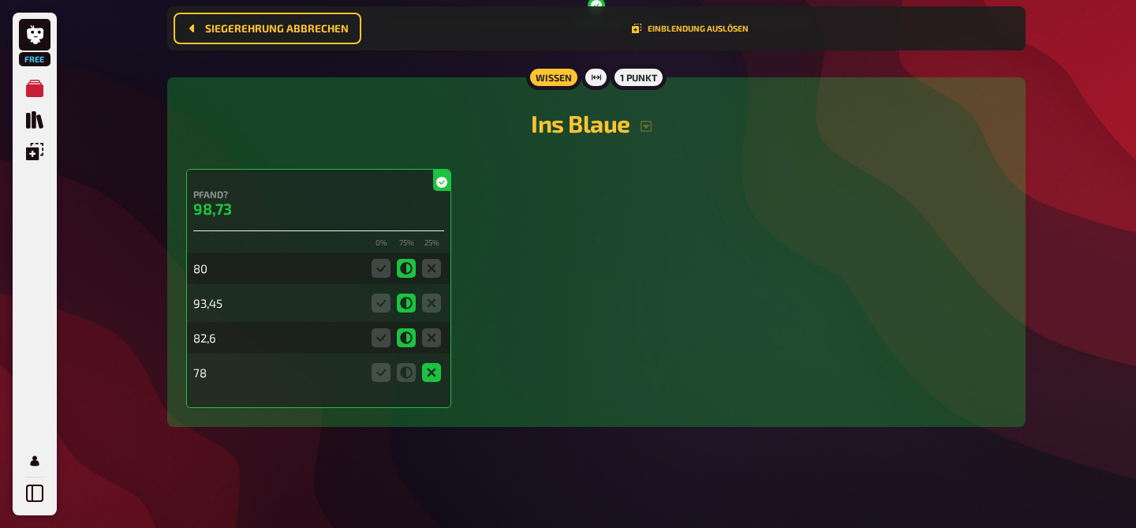
click at [608, 305] on div "Pfand? 98,73 0 % 75 % 25 % 80 93,45 82,6 78" at bounding box center [596, 288] width 820 height 239
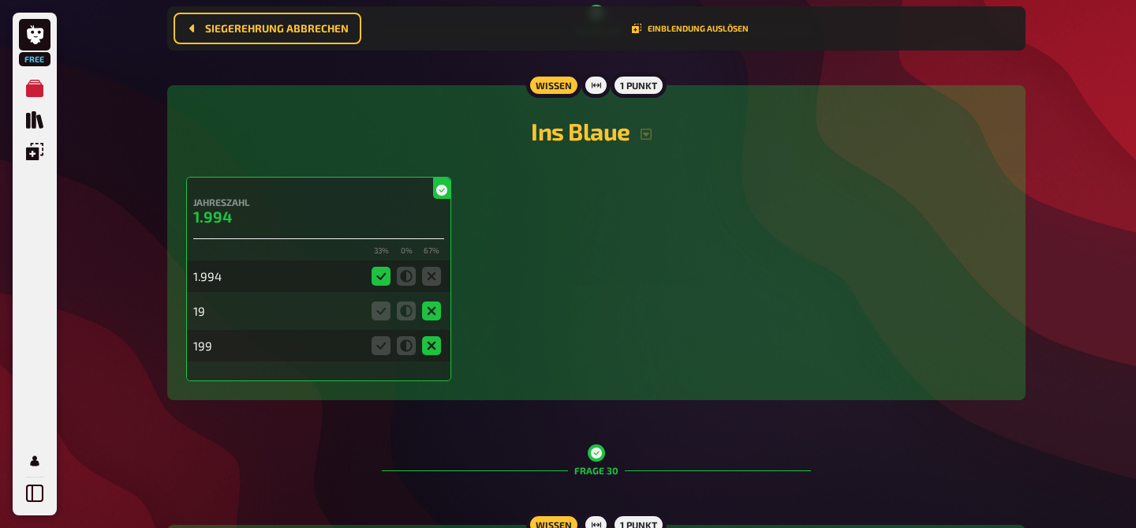
scroll to position [0, 0]
